Goal: Navigation & Orientation: Find specific page/section

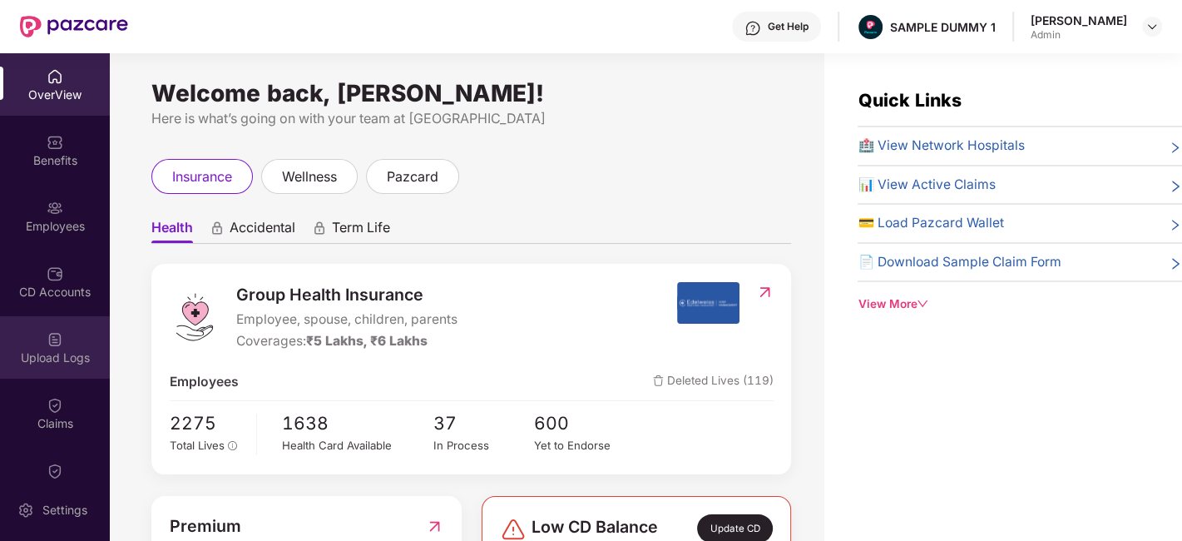
scroll to position [297, 0]
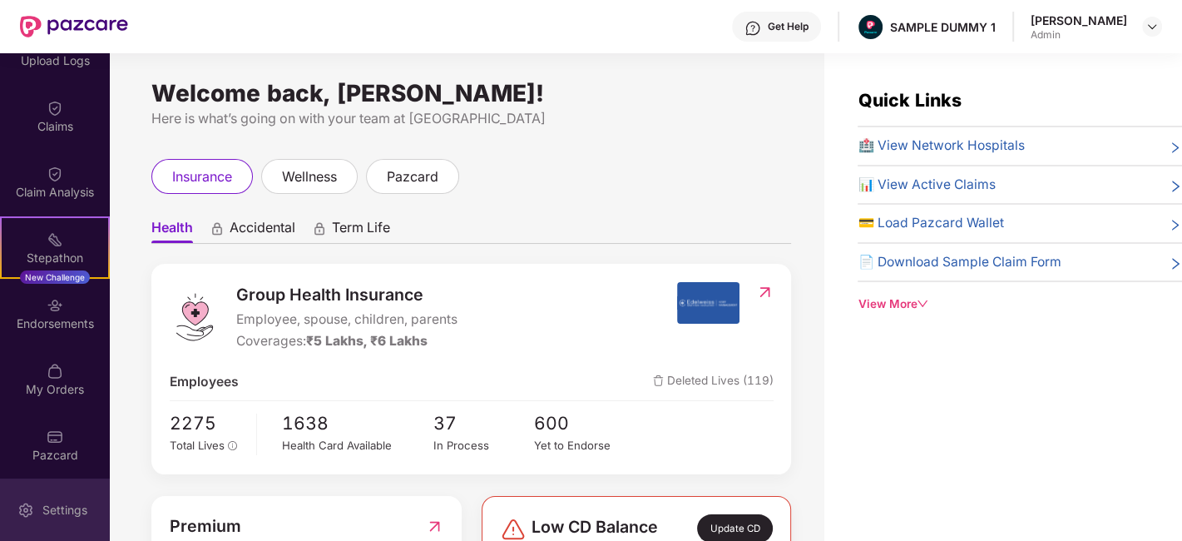
click at [57, 505] on div "Settings" at bounding box center [64, 509] width 55 height 17
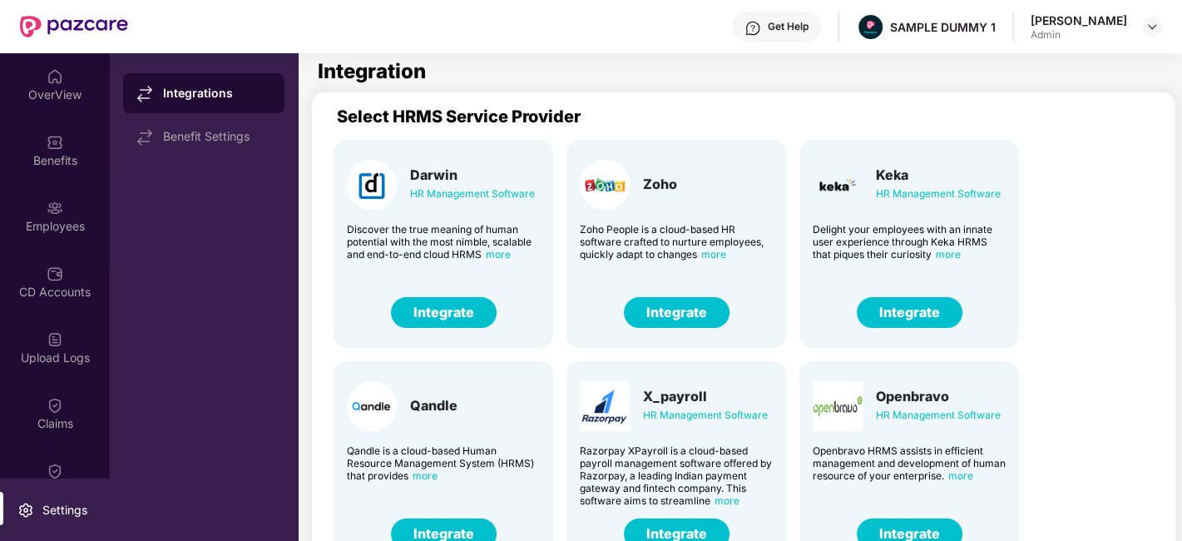
click at [448, 313] on button "Integrate" at bounding box center [444, 312] width 106 height 31
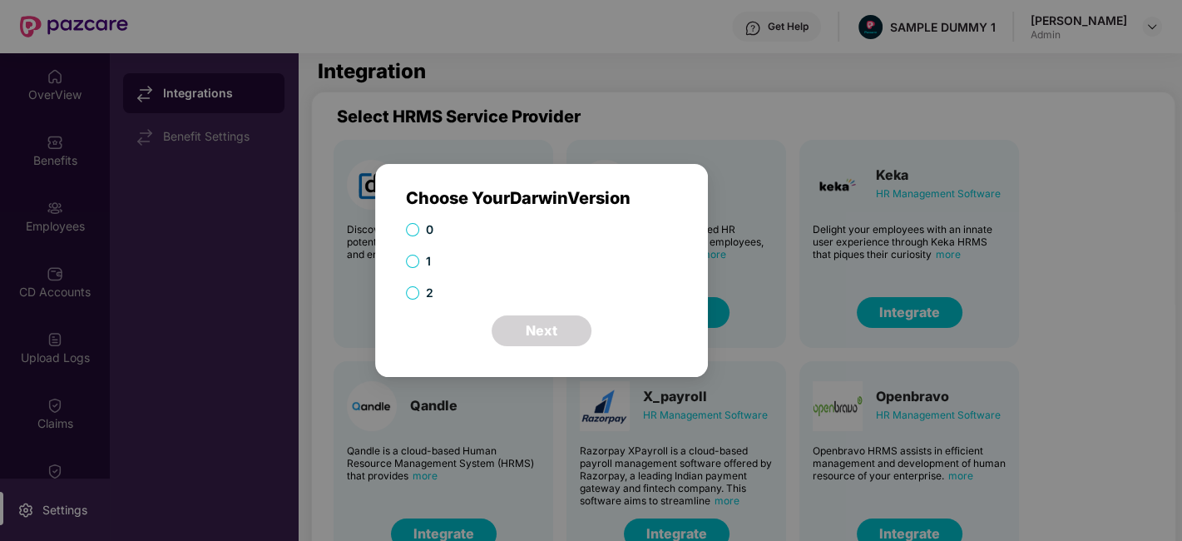
click at [410, 300] on label "2" at bounding box center [538, 293] width 264 height 18
click at [553, 329] on button "Next" at bounding box center [541, 330] width 100 height 31
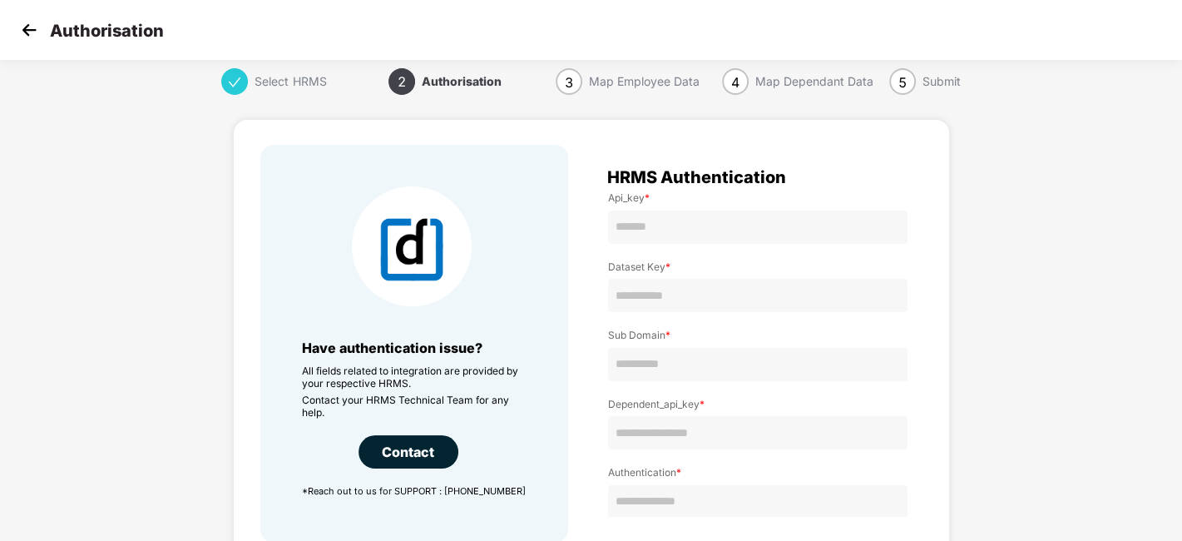
click at [28, 29] on img at bounding box center [29, 29] width 25 height 25
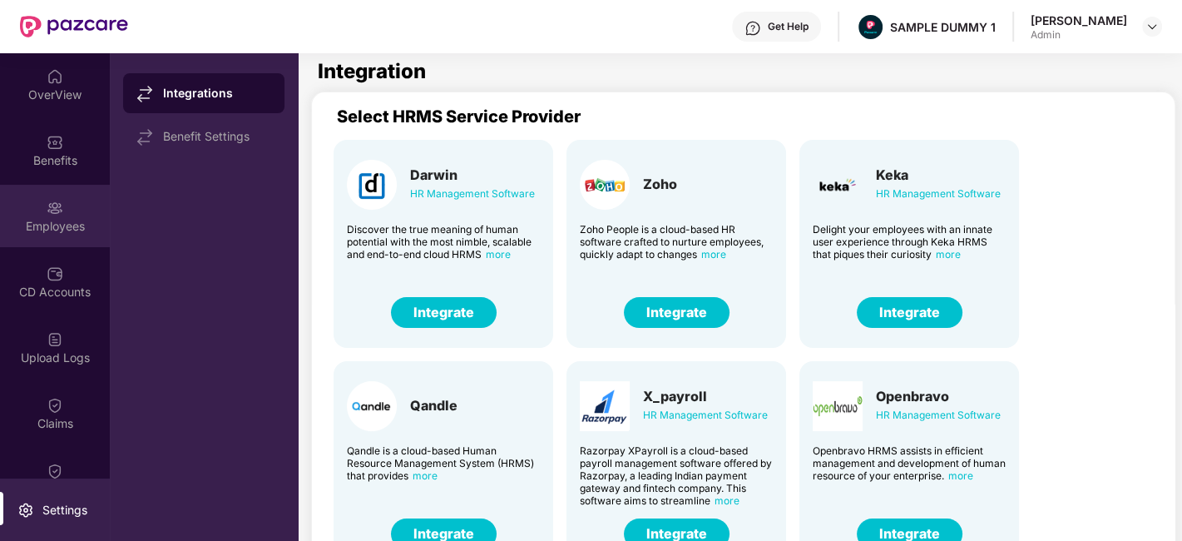
click at [52, 211] on img at bounding box center [55, 208] width 17 height 17
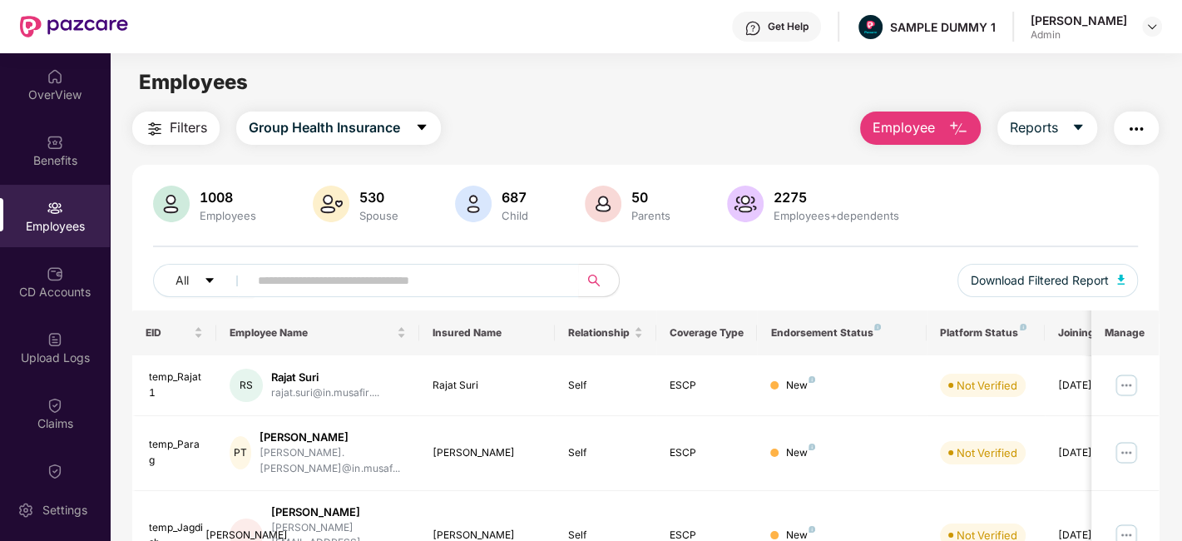
click at [888, 137] on span "Employee" at bounding box center [903, 127] width 62 height 21
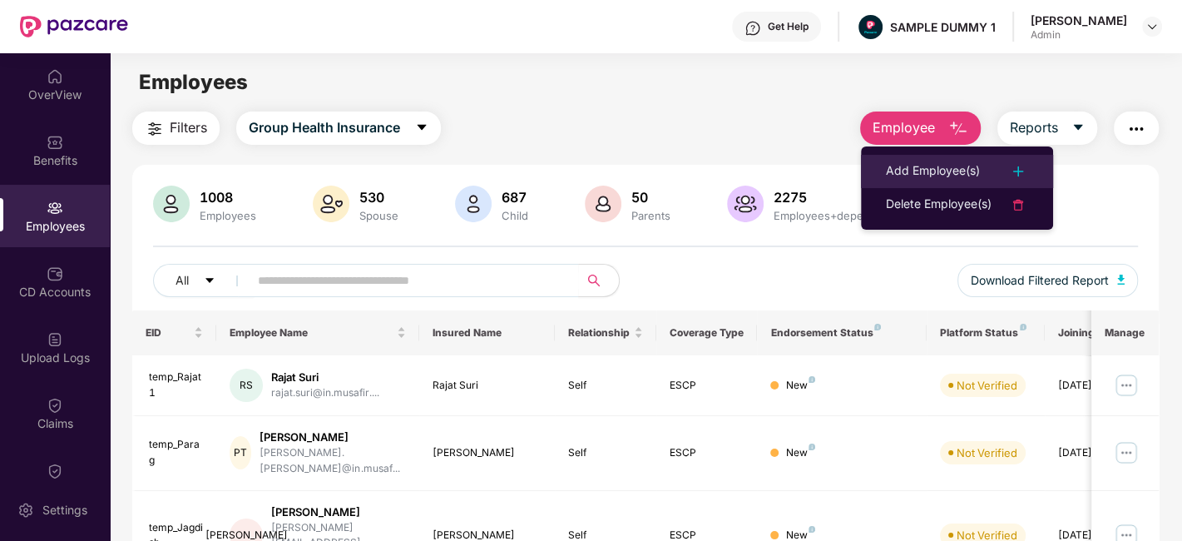
click at [940, 170] on div "Add Employee(s)" at bounding box center [933, 171] width 94 height 20
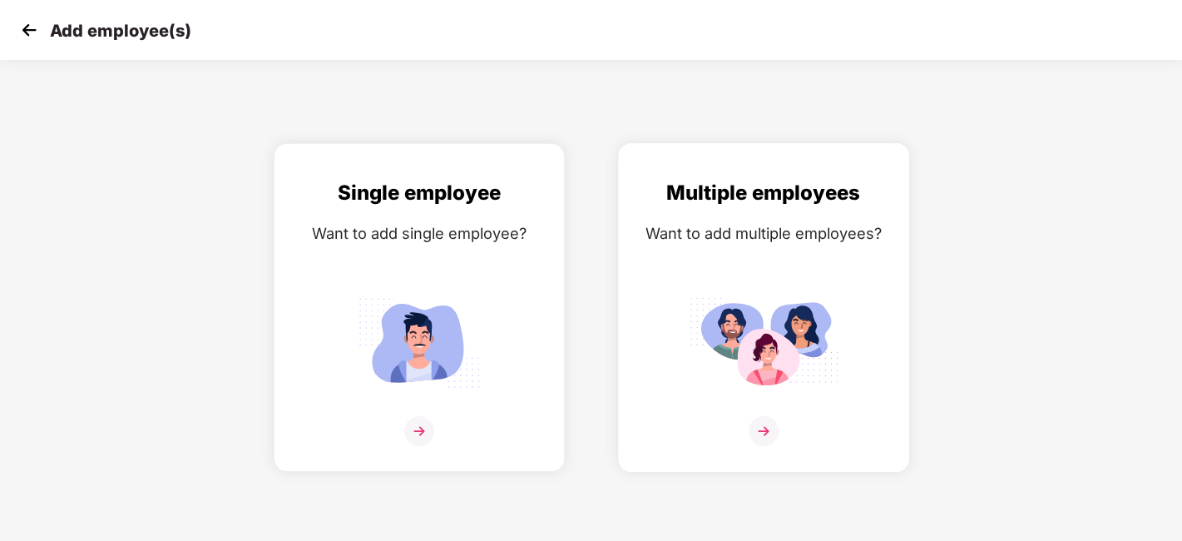
click at [767, 426] on img at bounding box center [763, 431] width 30 height 30
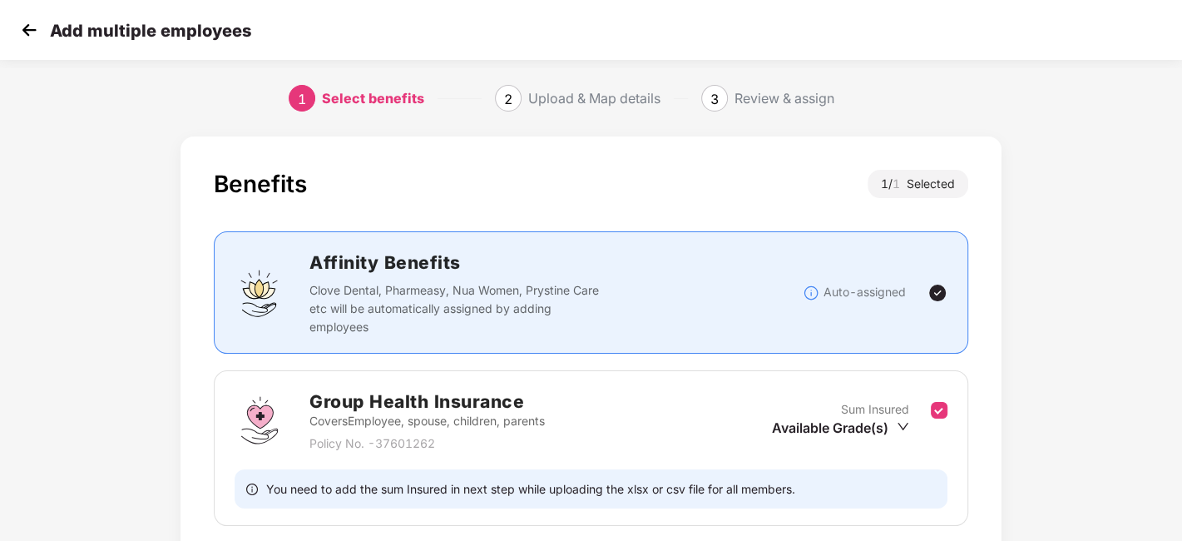
scroll to position [128, 0]
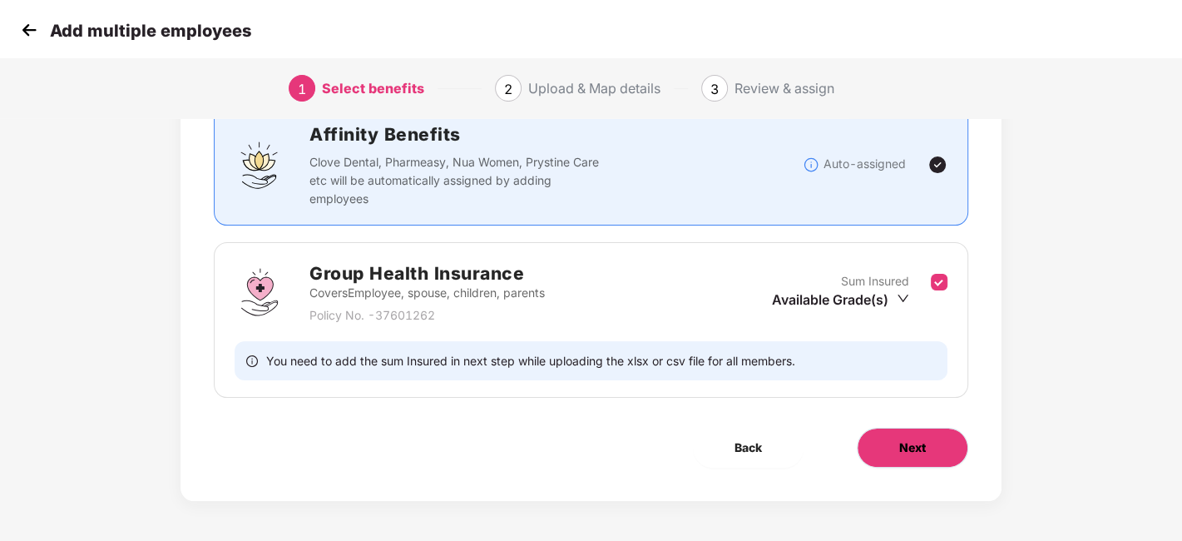
click at [926, 441] on button "Next" at bounding box center [911, 447] width 111 height 40
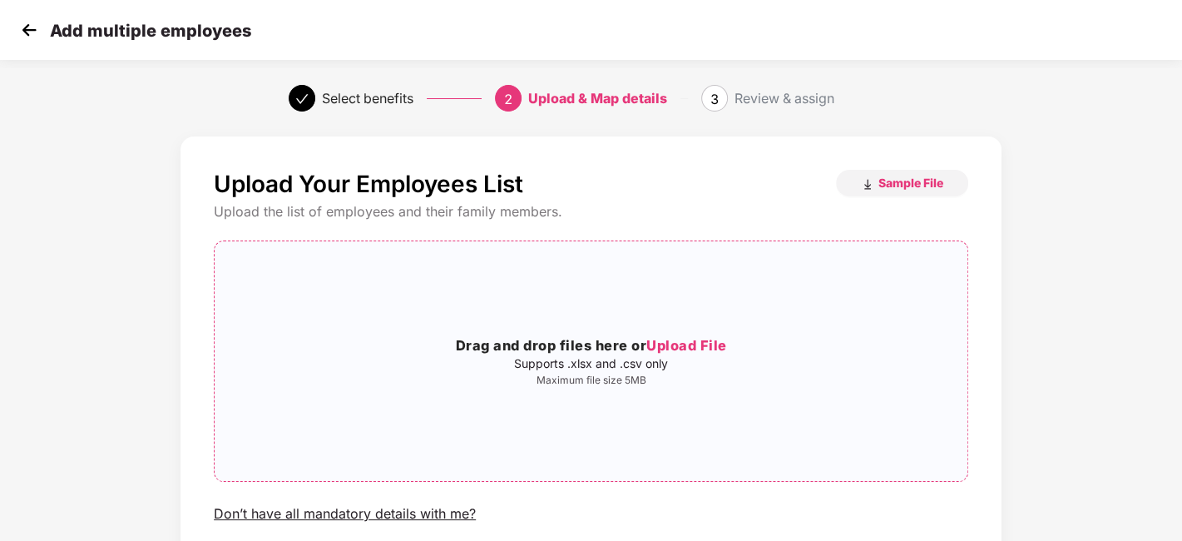
scroll to position [127, 0]
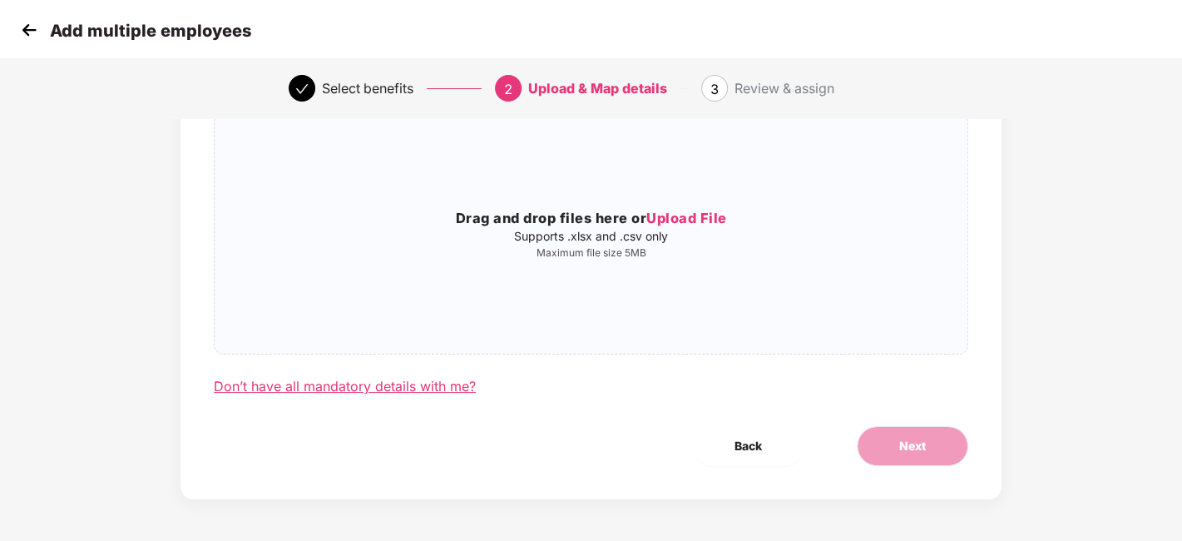
click at [339, 391] on div "Don’t have all mandatory details with me?" at bounding box center [345, 386] width 262 height 17
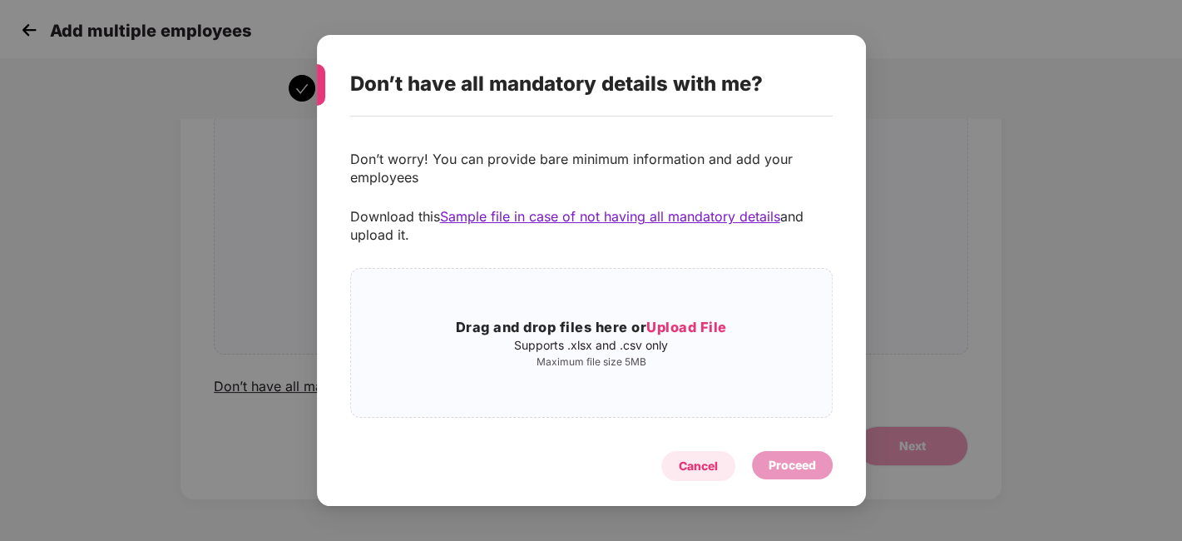
click at [696, 474] on div "Cancel" at bounding box center [698, 466] width 39 height 18
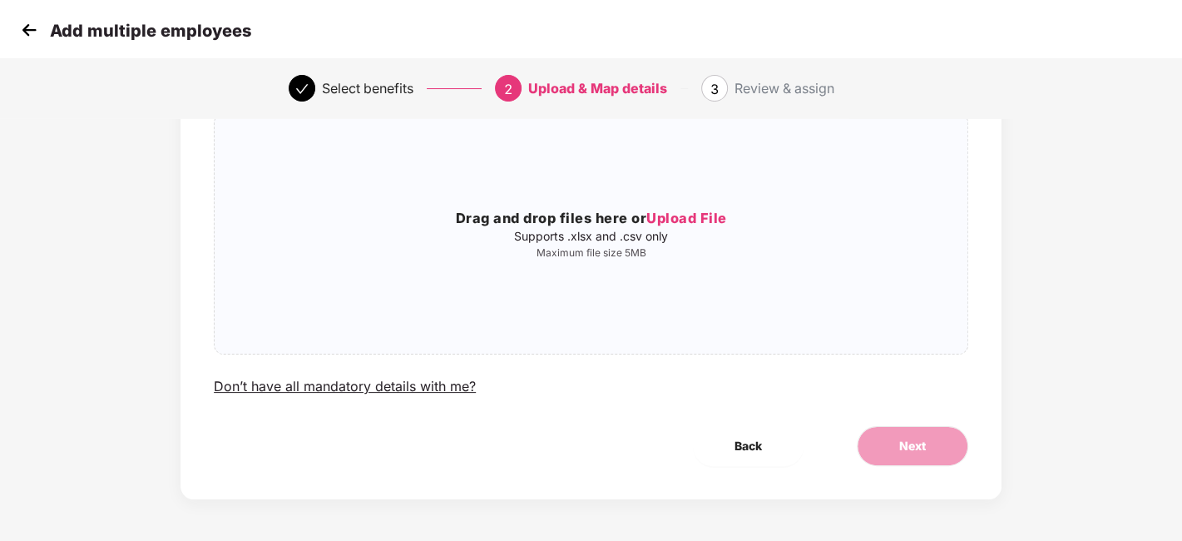
click at [35, 27] on img at bounding box center [29, 29] width 25 height 25
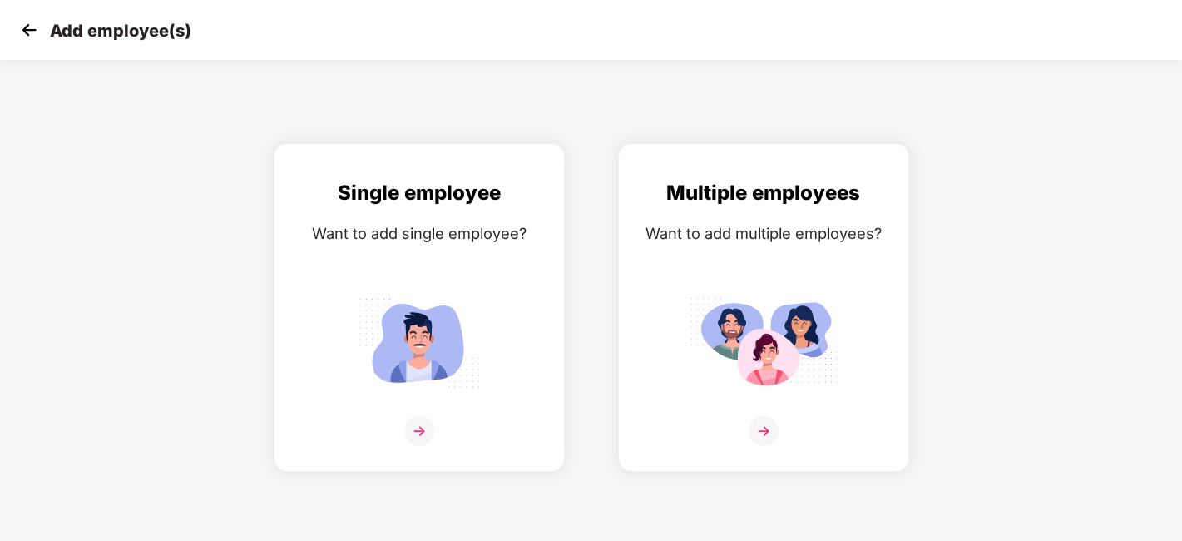
click at [35, 27] on img at bounding box center [29, 29] width 25 height 25
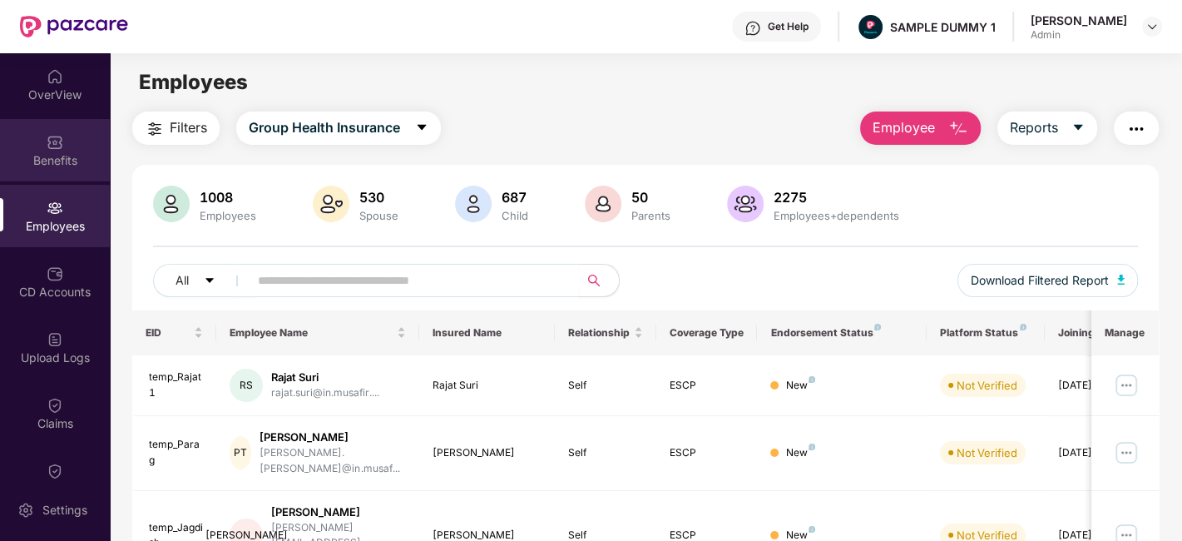
click at [62, 162] on div "Benefits" at bounding box center [55, 160] width 110 height 17
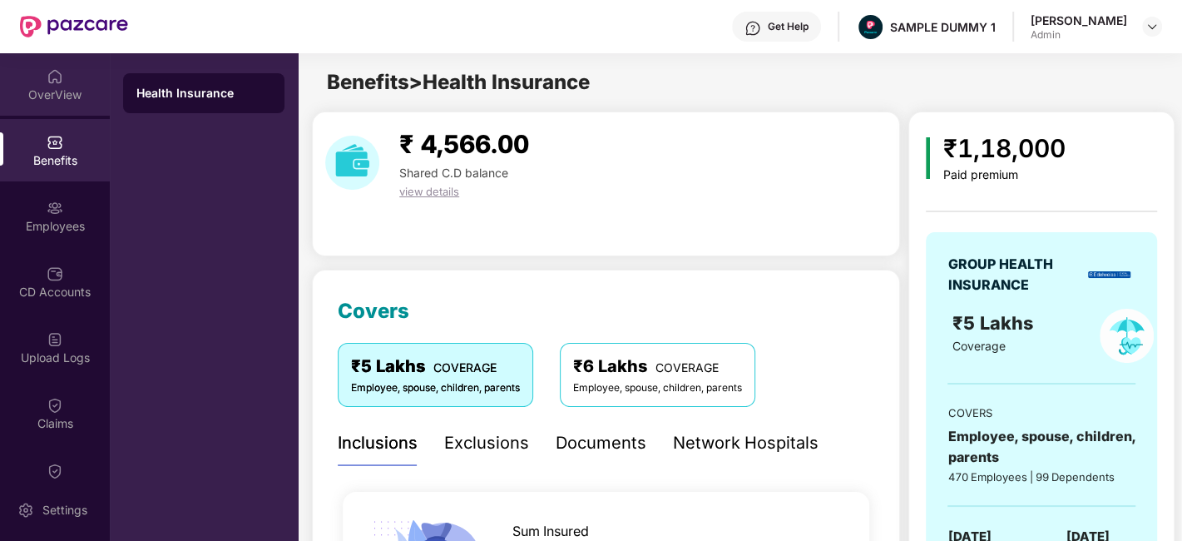
click at [50, 86] on div "OverView" at bounding box center [55, 94] width 110 height 17
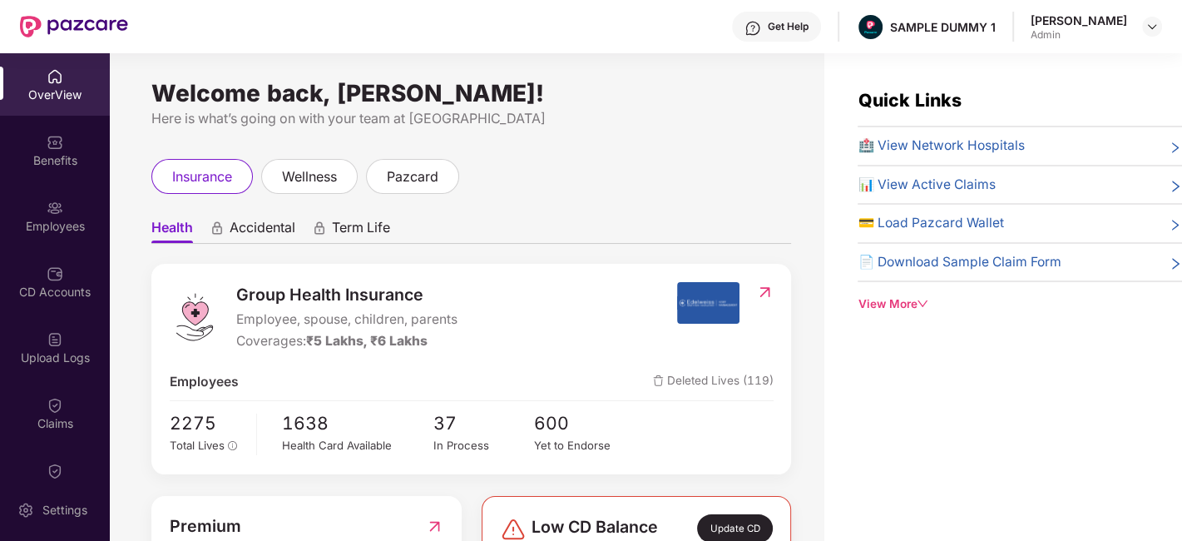
click at [280, 229] on span "Accidental" at bounding box center [263, 231] width 66 height 24
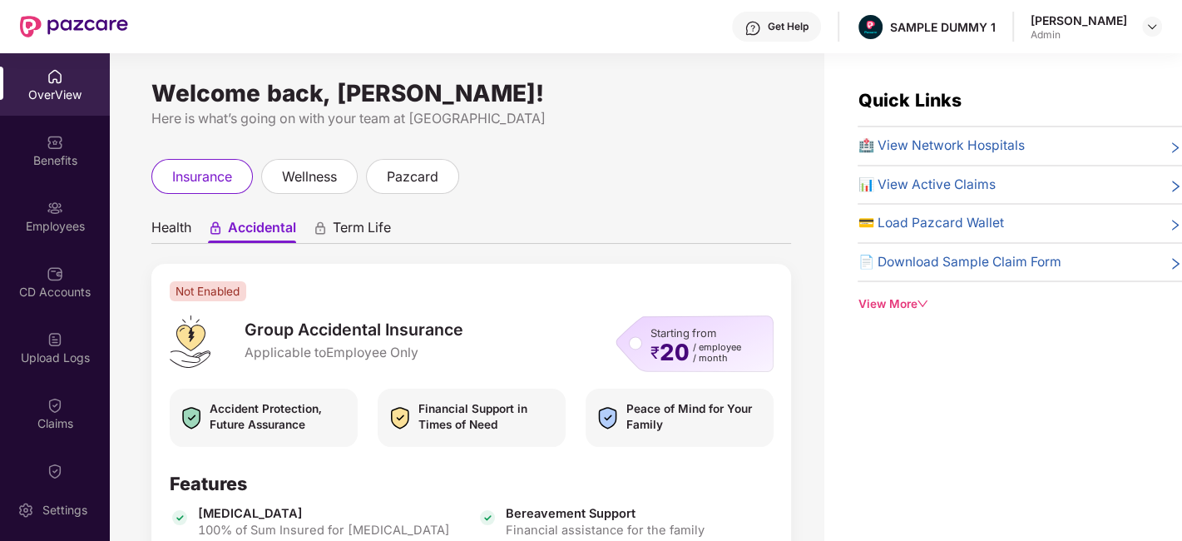
click at [374, 232] on span "Term Life" at bounding box center [362, 231] width 58 height 24
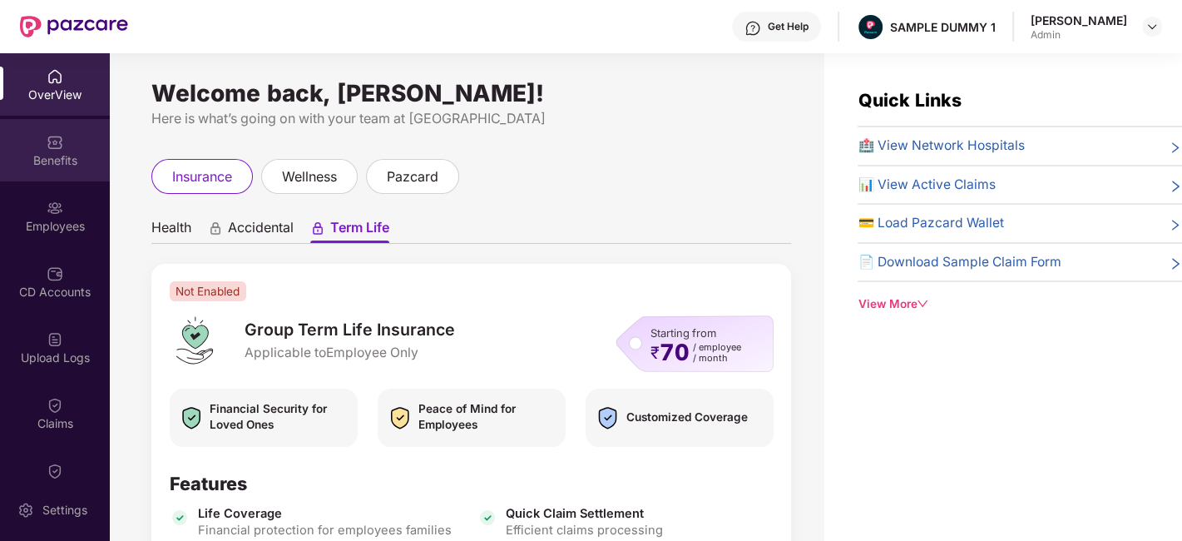
click at [58, 149] on img at bounding box center [55, 142] width 17 height 17
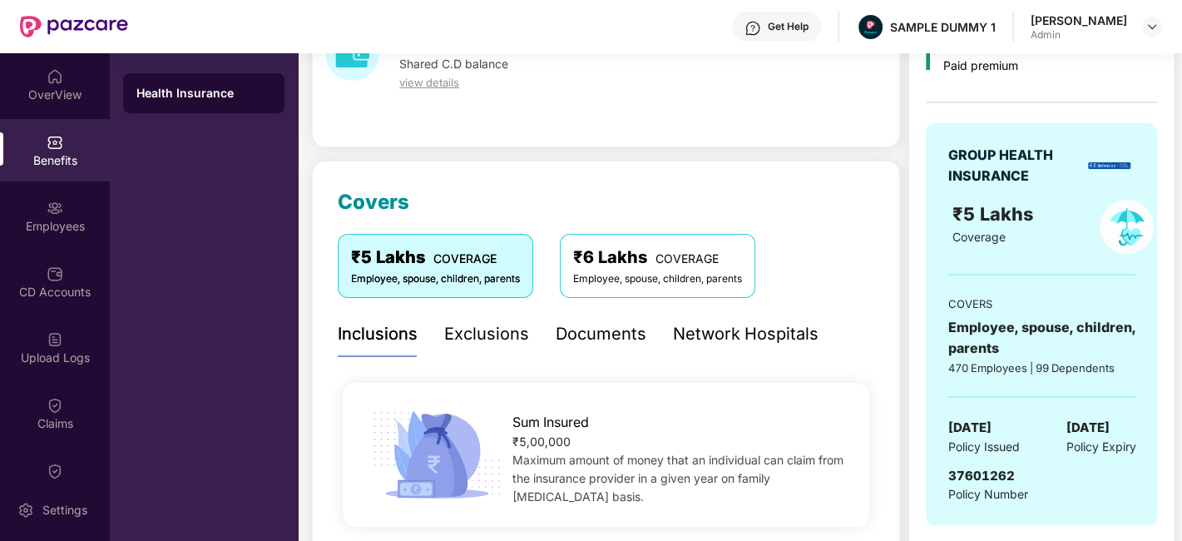
scroll to position [173, 0]
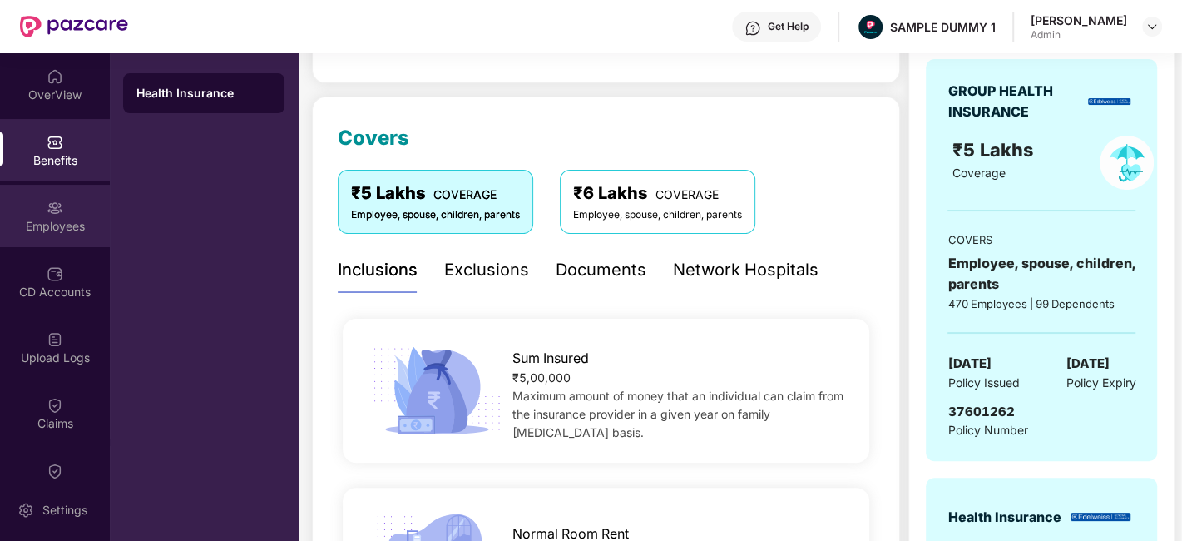
click at [57, 210] on img at bounding box center [55, 208] width 17 height 17
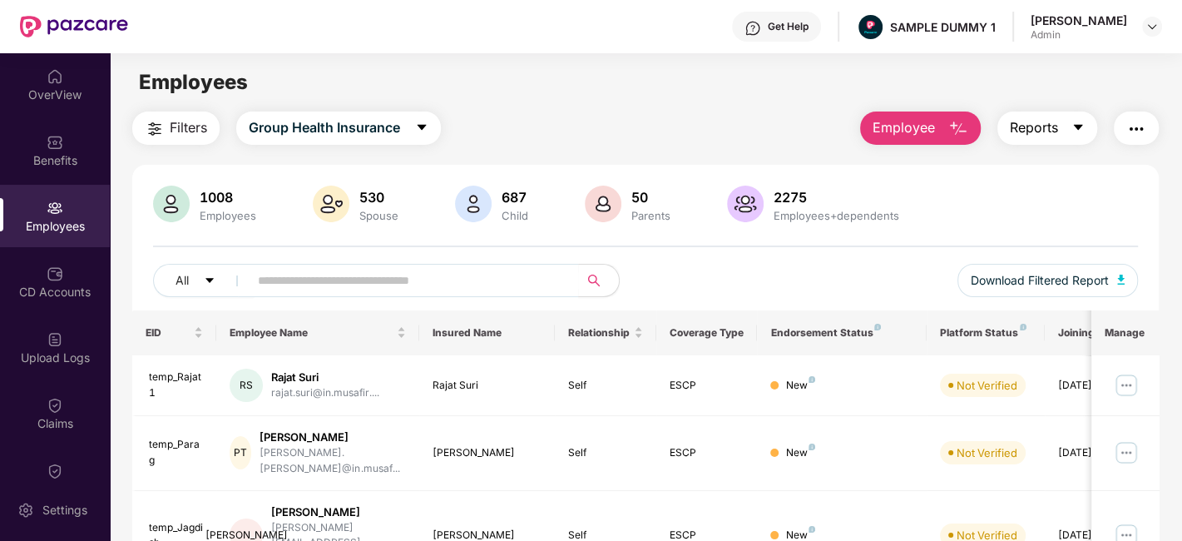
click at [1056, 130] on span "Reports" at bounding box center [1033, 127] width 48 height 21
click at [1148, 125] on button "button" at bounding box center [1135, 127] width 45 height 33
click at [697, 110] on main "Employees Filters Group Health Insurance Employee Reports 1008 Employees 530 Sp…" at bounding box center [645, 323] width 1071 height 541
click at [67, 289] on div "CD Accounts" at bounding box center [55, 292] width 110 height 17
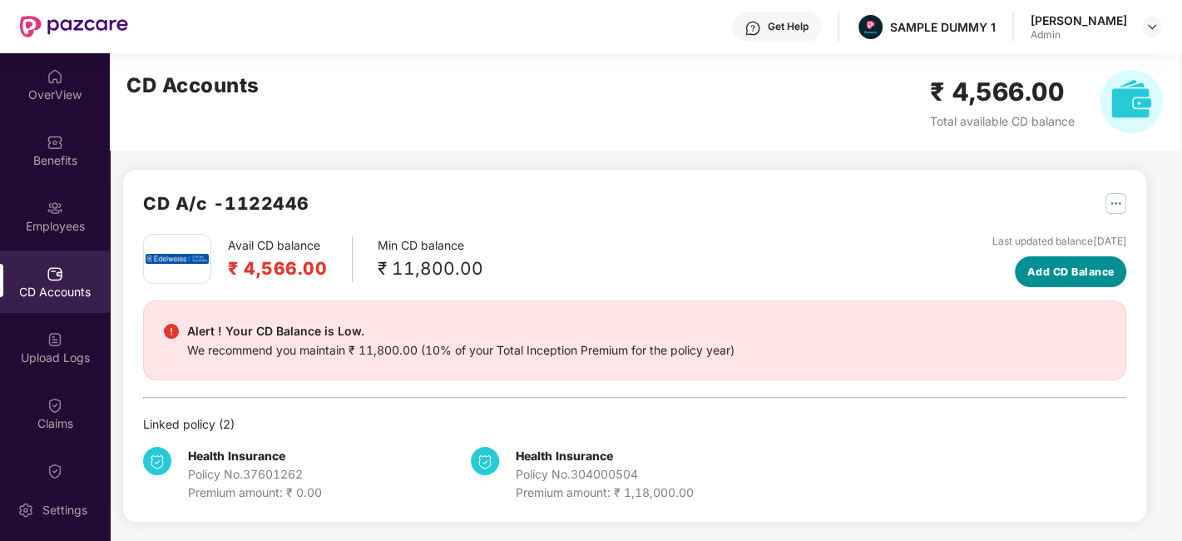
click at [1035, 269] on span "Add CD Balance" at bounding box center [1070, 272] width 87 height 17
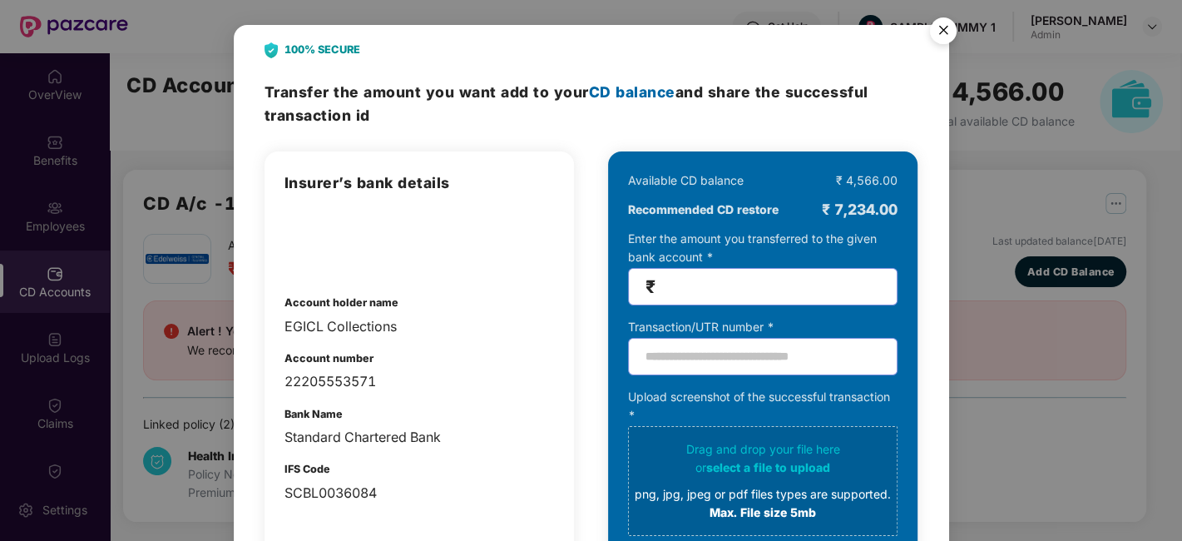
click at [129, 136] on div "100% SECURE Transfer the amount you want add to your CD balance and share the s…" at bounding box center [591, 270] width 1182 height 541
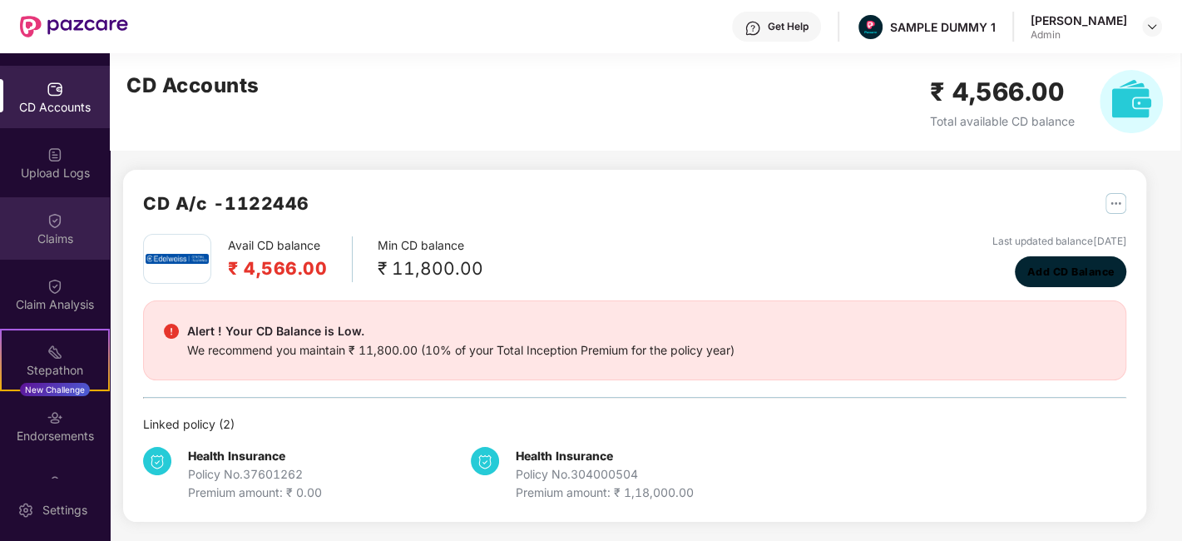
scroll to position [186, 0]
click at [54, 225] on img at bounding box center [55, 218] width 17 height 17
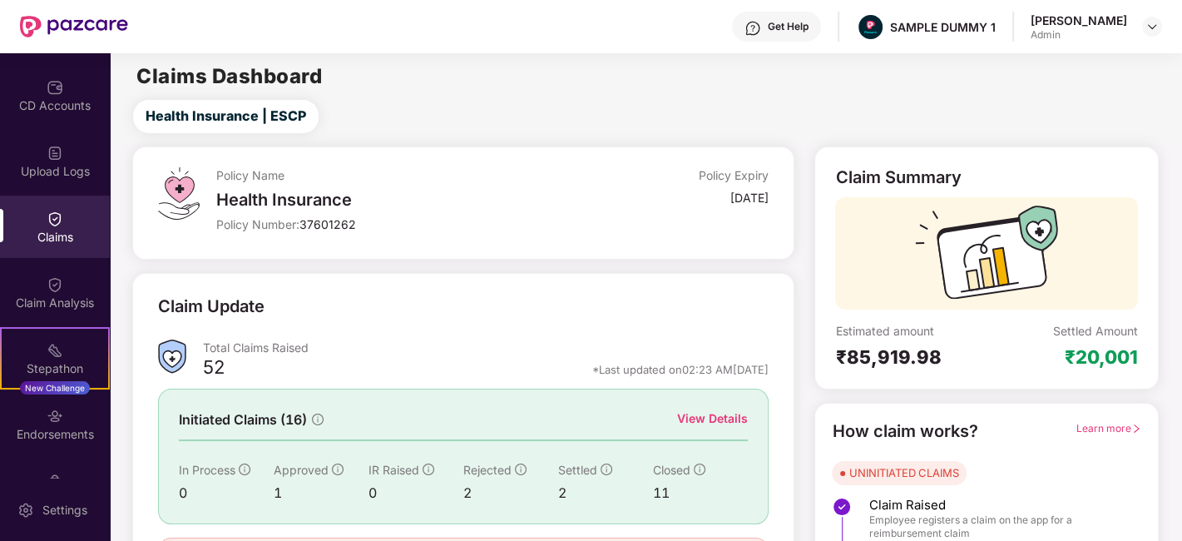
scroll to position [109, 0]
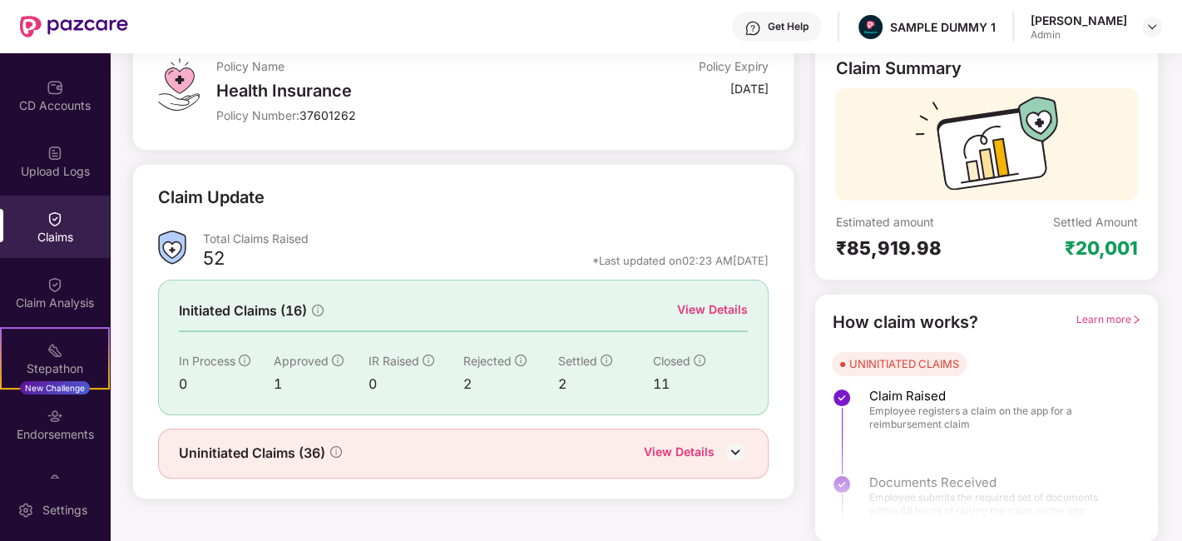
click at [732, 305] on div "View Details" at bounding box center [712, 309] width 71 height 18
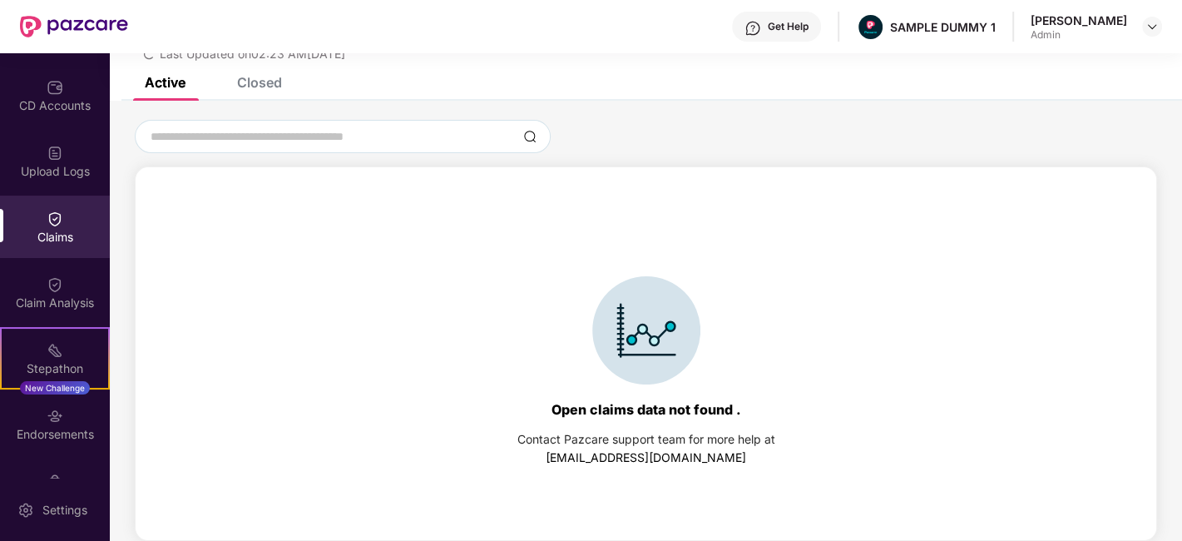
scroll to position [71, 0]
click at [274, 79] on div "Closed" at bounding box center [259, 83] width 45 height 17
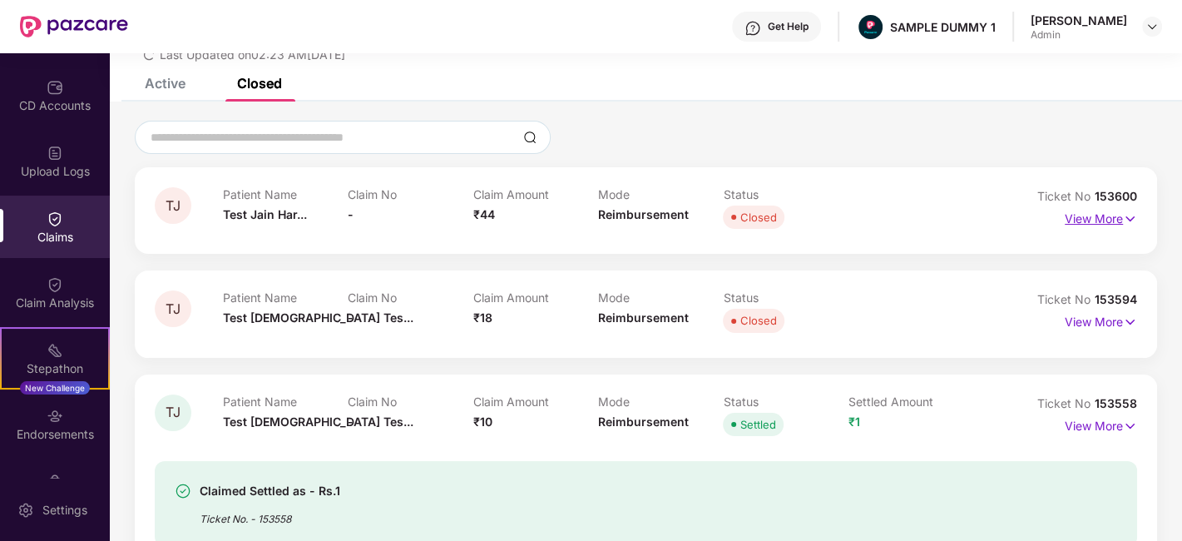
click at [1130, 221] on img at bounding box center [1130, 219] width 14 height 18
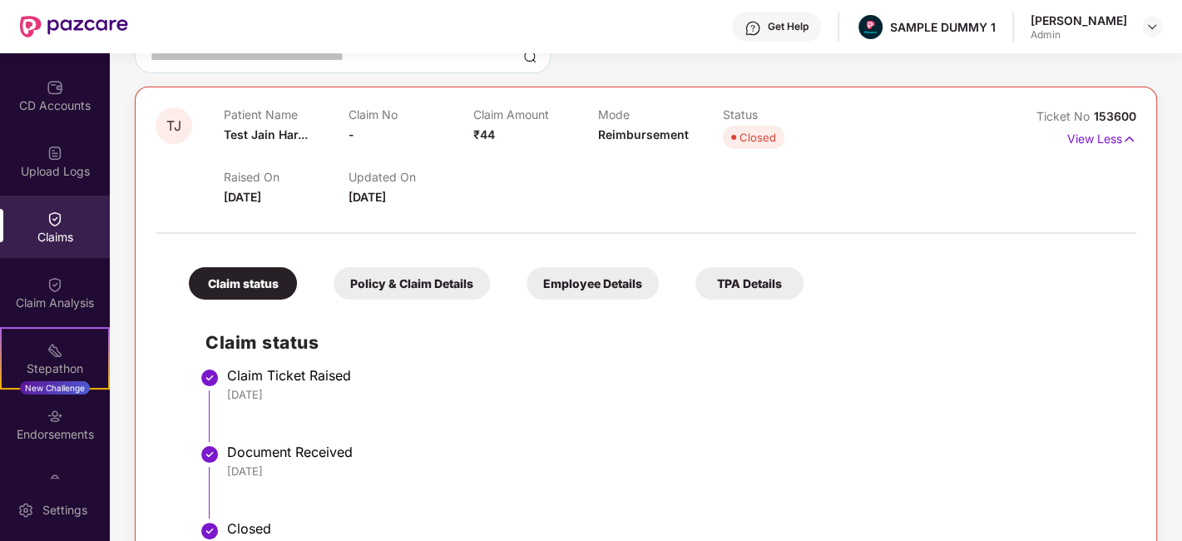
scroll to position [147, 0]
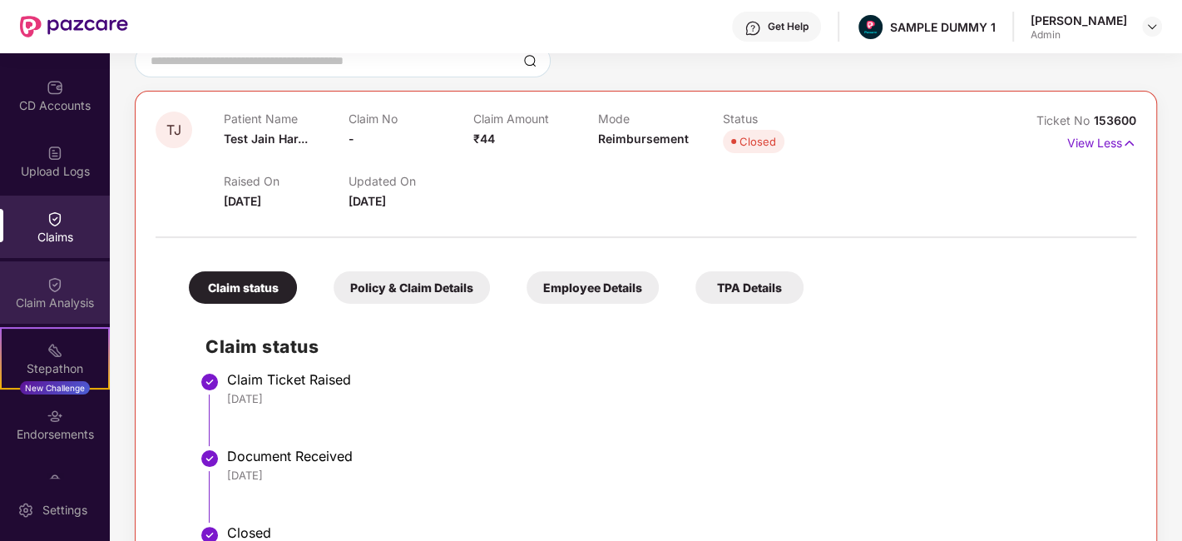
click at [64, 289] on div "Claim Analysis" at bounding box center [55, 292] width 110 height 62
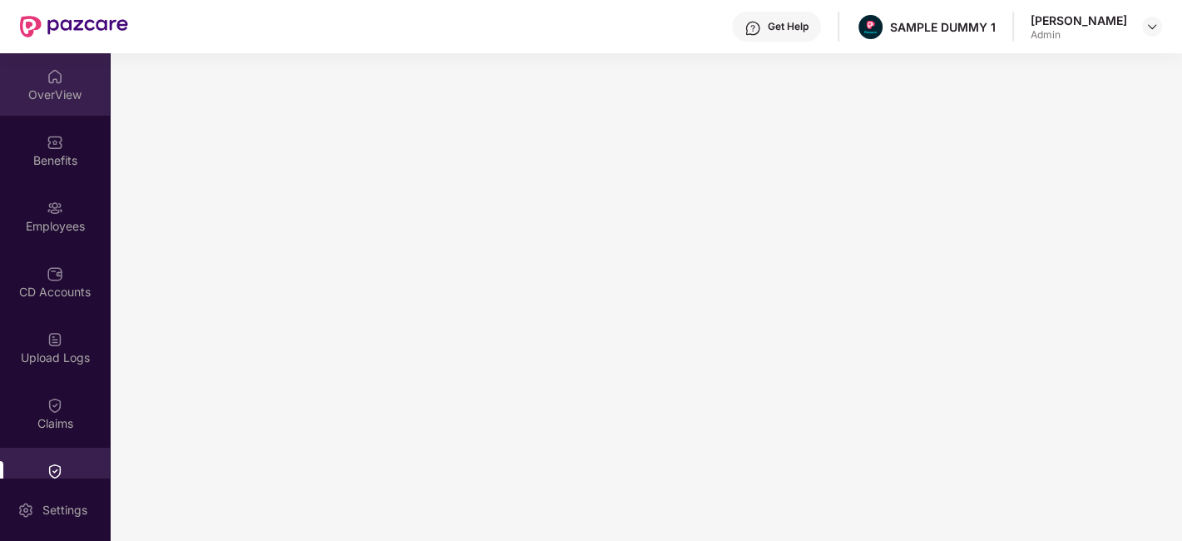
click at [48, 108] on div "OverView" at bounding box center [55, 84] width 110 height 62
